Goal: Task Accomplishment & Management: Manage account settings

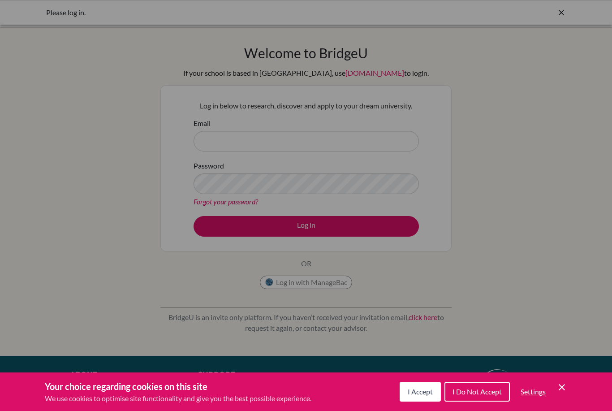
click at [421, 395] on span "I Accept" at bounding box center [420, 391] width 25 height 9
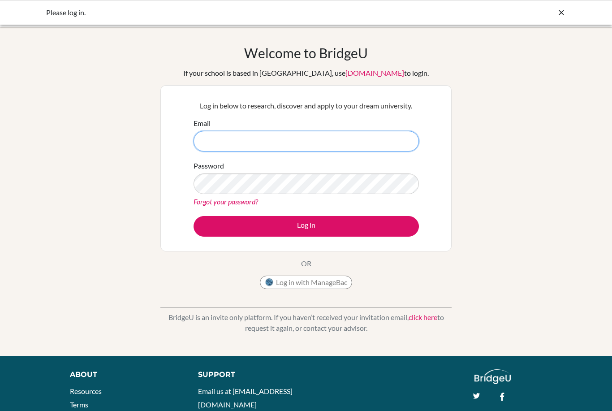
click at [227, 144] on input "Email" at bounding box center [306, 141] width 225 height 21
type input "[EMAIL_ADDRESS][DOMAIN_NAME]"
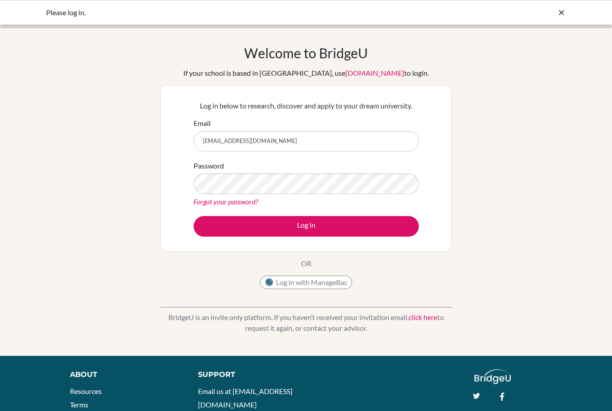
click at [225, 224] on button "Log in" at bounding box center [306, 226] width 225 height 21
click at [306, 226] on button "Log in" at bounding box center [306, 226] width 225 height 21
click at [359, 229] on button "Log in" at bounding box center [306, 226] width 225 height 21
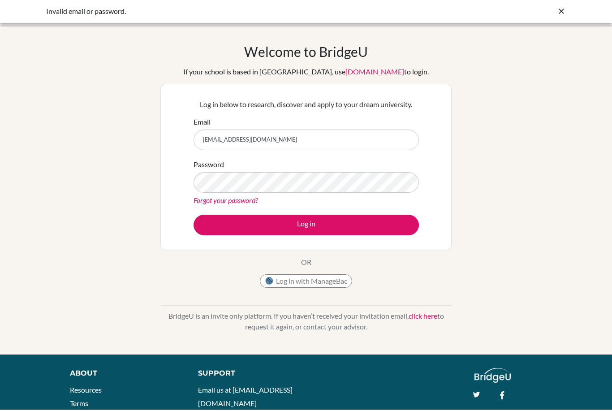
click at [524, 133] on div "Welcome to BridgeU If your school is based in China, use app.bridge-u.com.cn to…" at bounding box center [306, 191] width 612 height 293
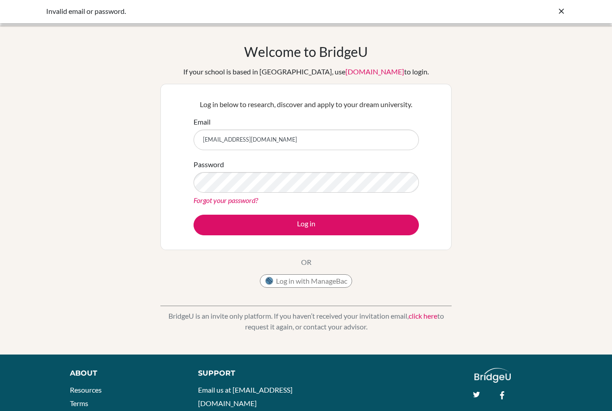
click at [365, 218] on button "Log in" at bounding box center [306, 225] width 225 height 21
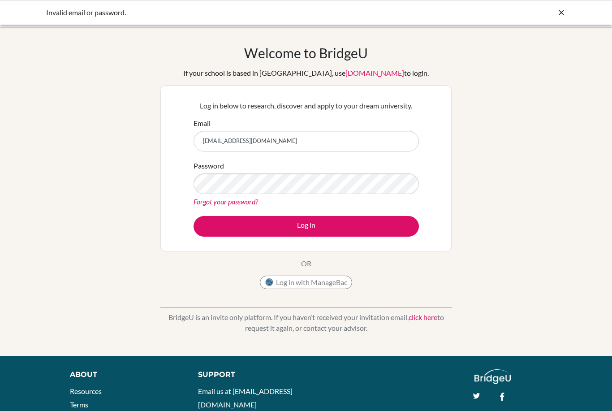
click at [372, 168] on div "Password Forgot your password?" at bounding box center [306, 183] width 225 height 47
click at [311, 170] on div "Password Forgot your password?" at bounding box center [306, 183] width 225 height 47
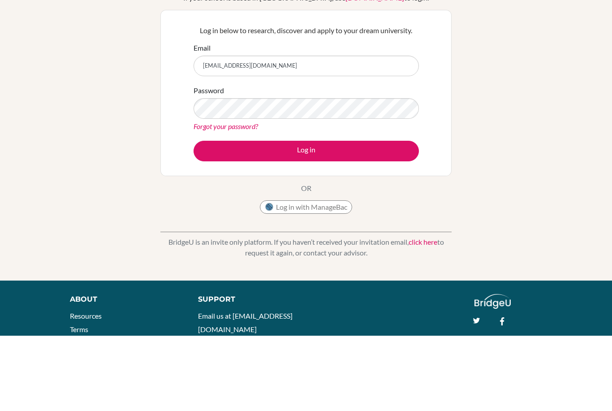
click at [232, 216] on button "Log in" at bounding box center [306, 226] width 225 height 21
